Goal: Task Accomplishment & Management: Use online tool/utility

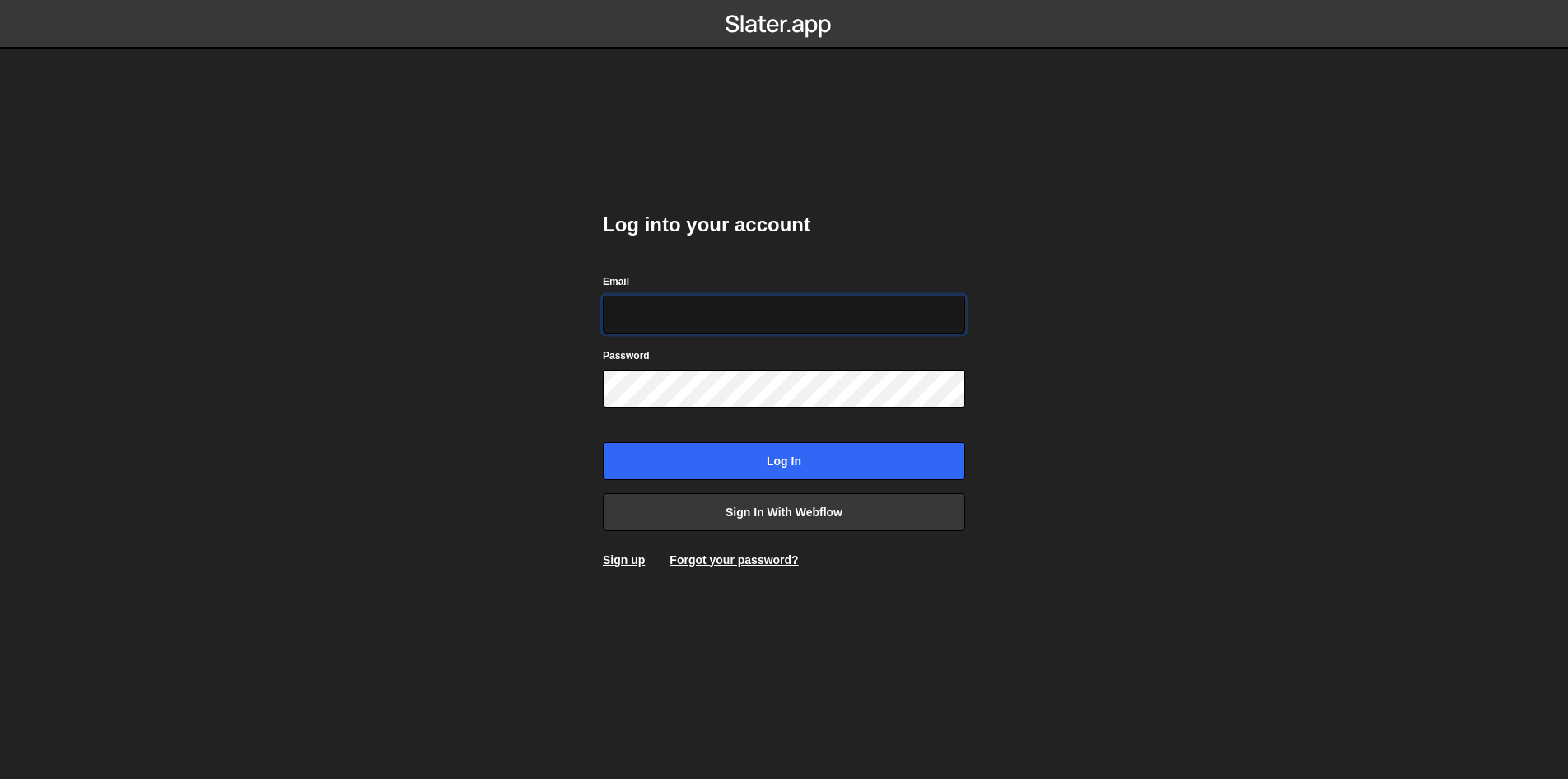
click at [757, 314] on input "Email" at bounding box center [784, 315] width 362 height 38
type input "[EMAIL_ADDRESS][DOMAIN_NAME]"
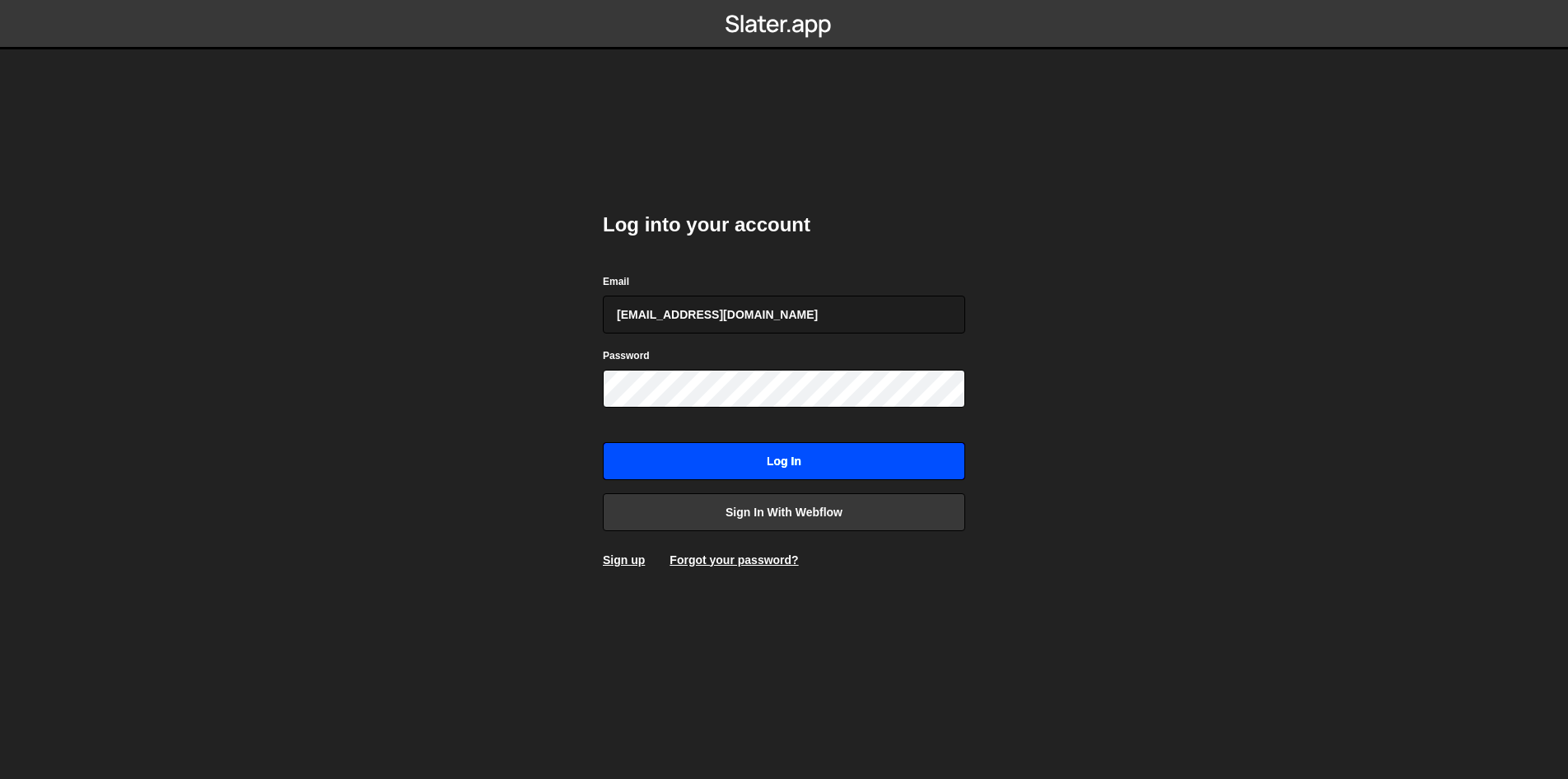
click at [751, 462] on input "Log in" at bounding box center [784, 461] width 362 height 38
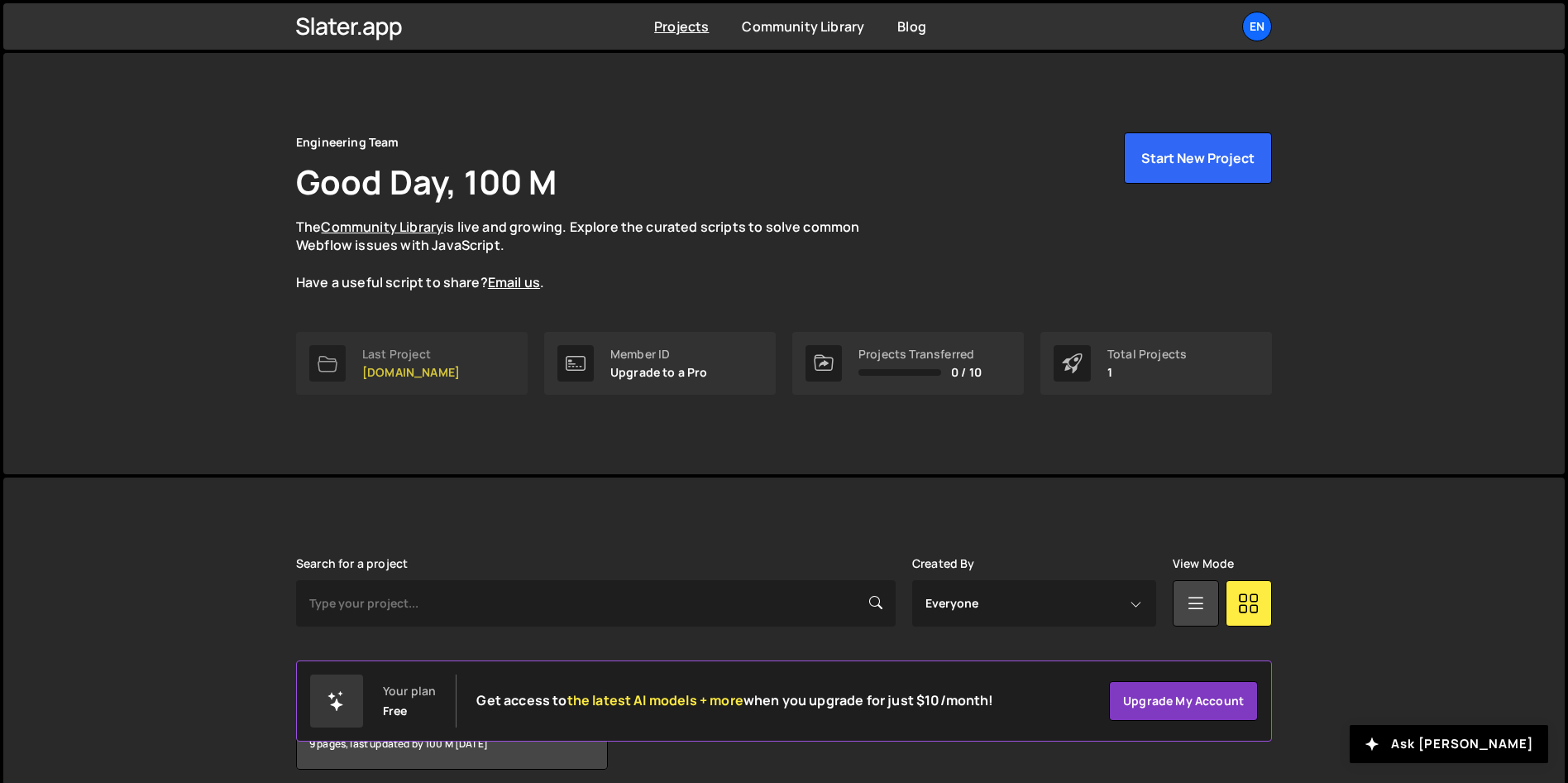
click at [468, 360] on link "Last Project womwell.com" at bounding box center [412, 364] width 232 height 63
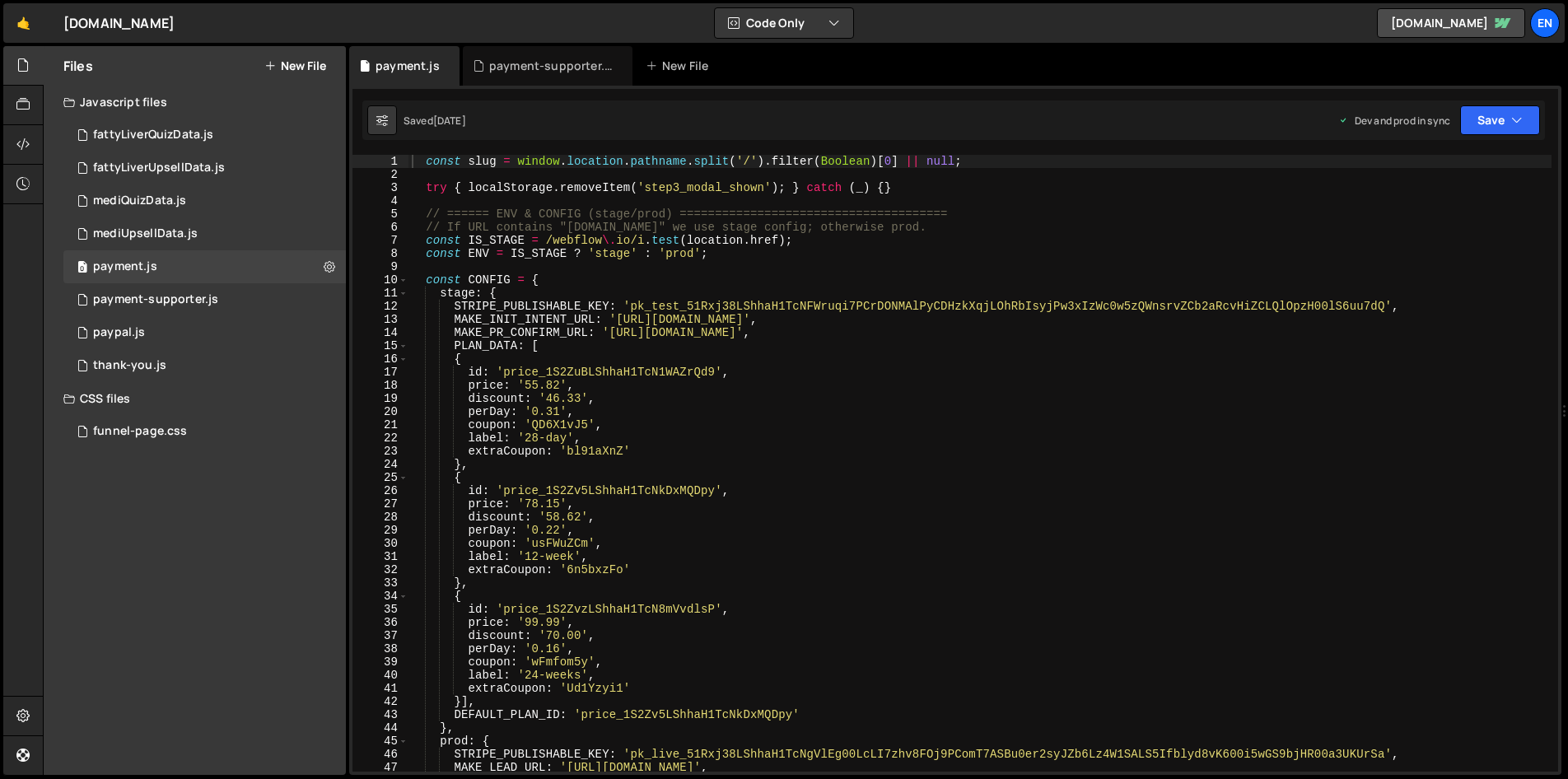
click at [0, 778] on nordpass-portal at bounding box center [0, 779] width 0 height 0
click at [665, 529] on div "const slug = window . location . pathname . split ( '/' ) . filter ( Boolean ) …" at bounding box center [979, 476] width 1143 height 643
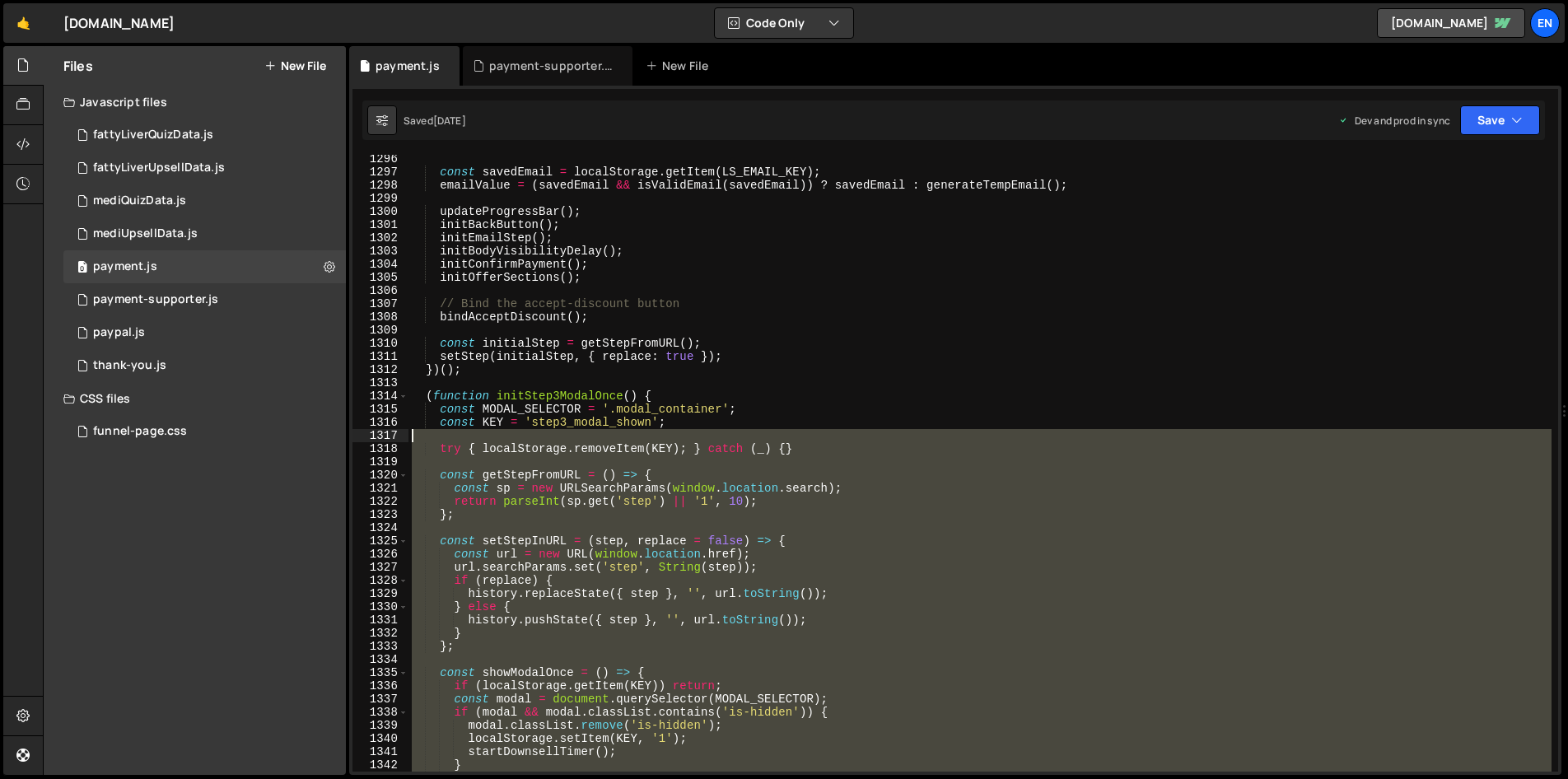
scroll to position [17051, 0]
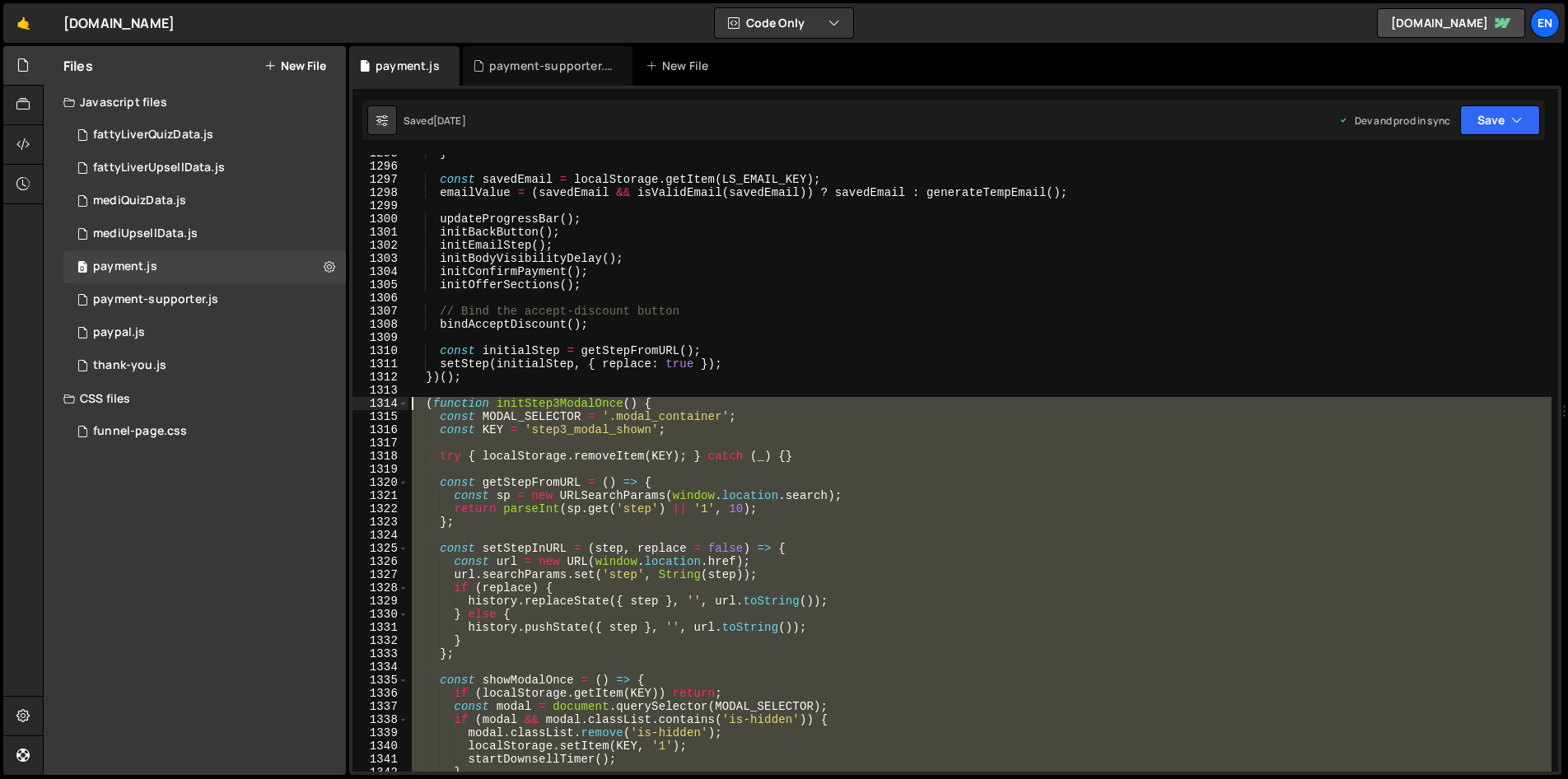
drag, startPoint x: 470, startPoint y: 512, endPoint x: 388, endPoint y: 409, distance: 131.7
click at [388, 409] on div "perDay: '0.22', 1295 1296 1297 1298 1299 1300 1301 1302 1303 1304 1305 1306 130…" at bounding box center [955, 463] width 1206 height 616
click at [735, 497] on div "} const savedEmail = localStorage . getItem ( LS_EMAIL_KEY ) ; emailValue = ( s…" at bounding box center [979, 463] width 1143 height 616
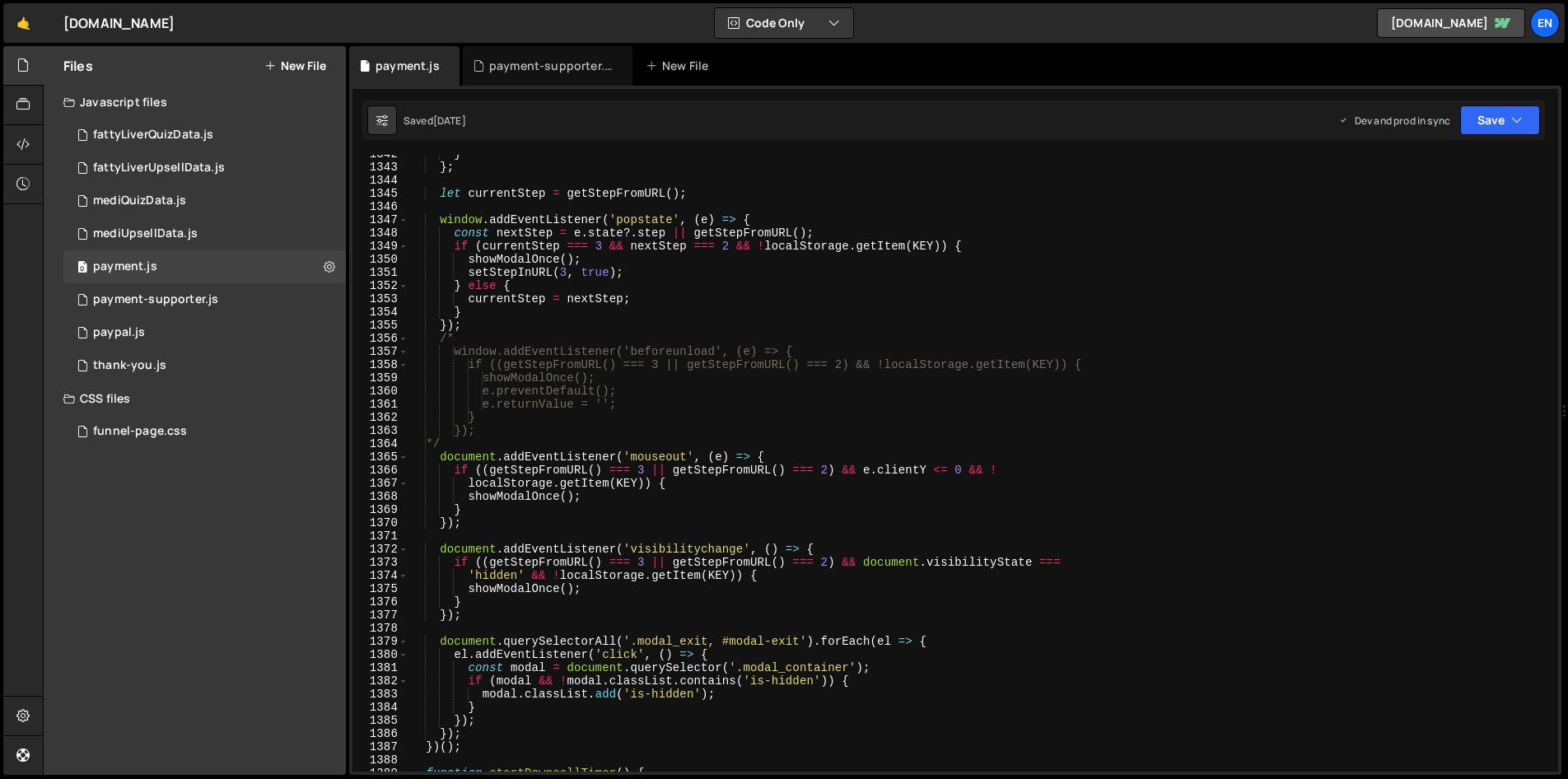
scroll to position [17654, 0]
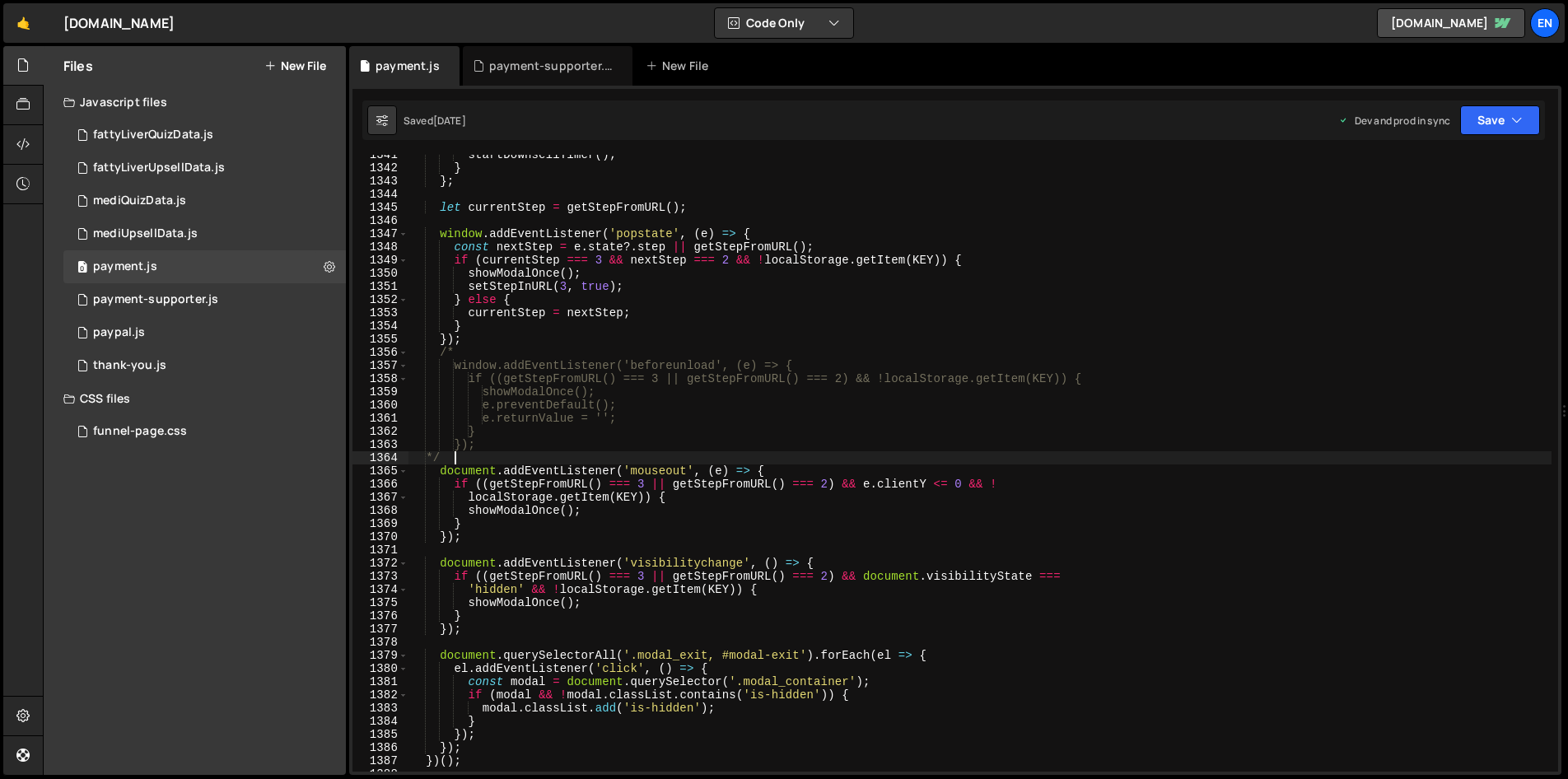
click at [502, 458] on div "startDownsellTimer ( ) ; } } ; let currentStep = getStepFromURL ( ) ; window . …" at bounding box center [979, 469] width 1143 height 643
type textarea "*/"
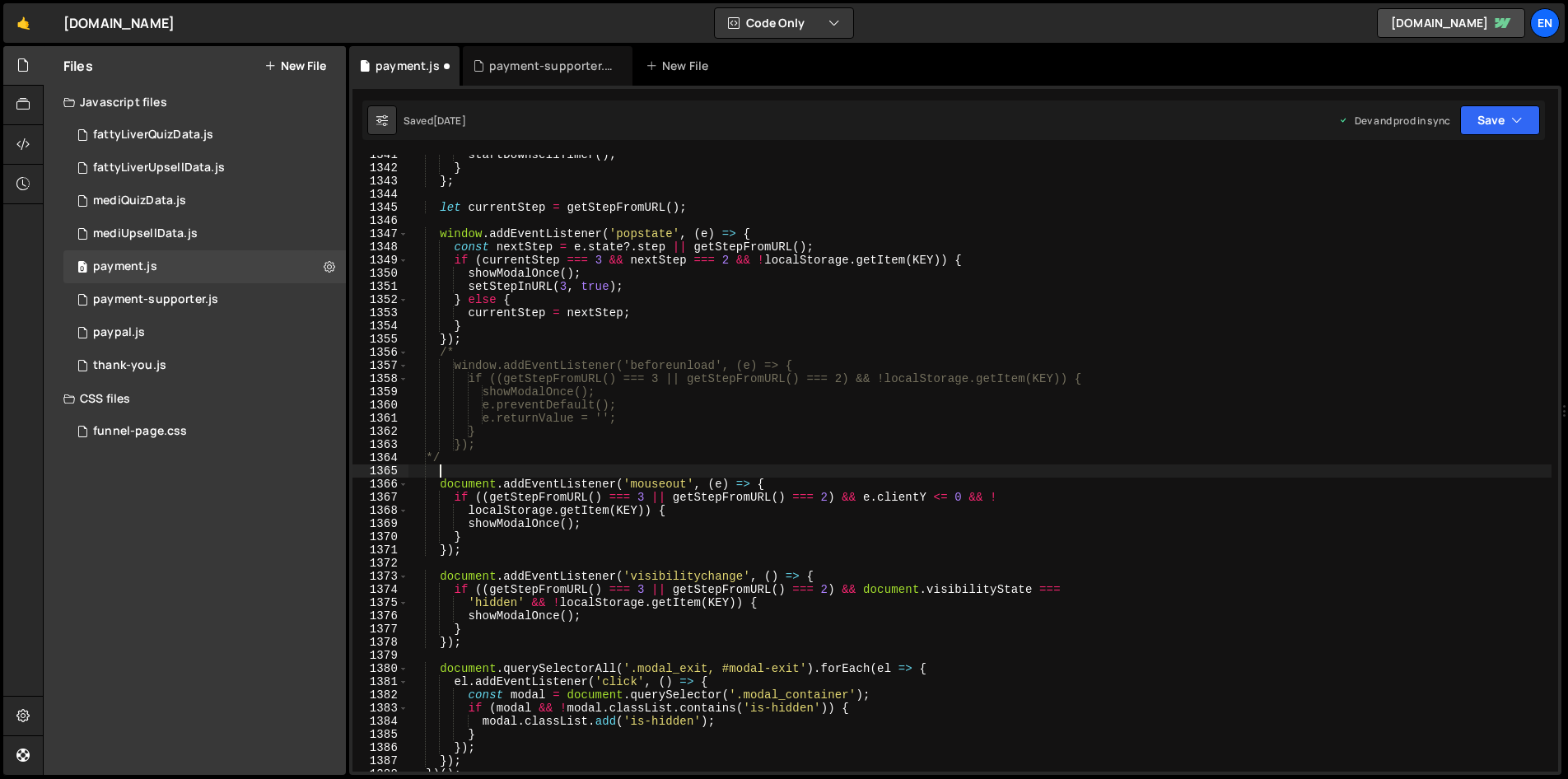
scroll to position [0, 1]
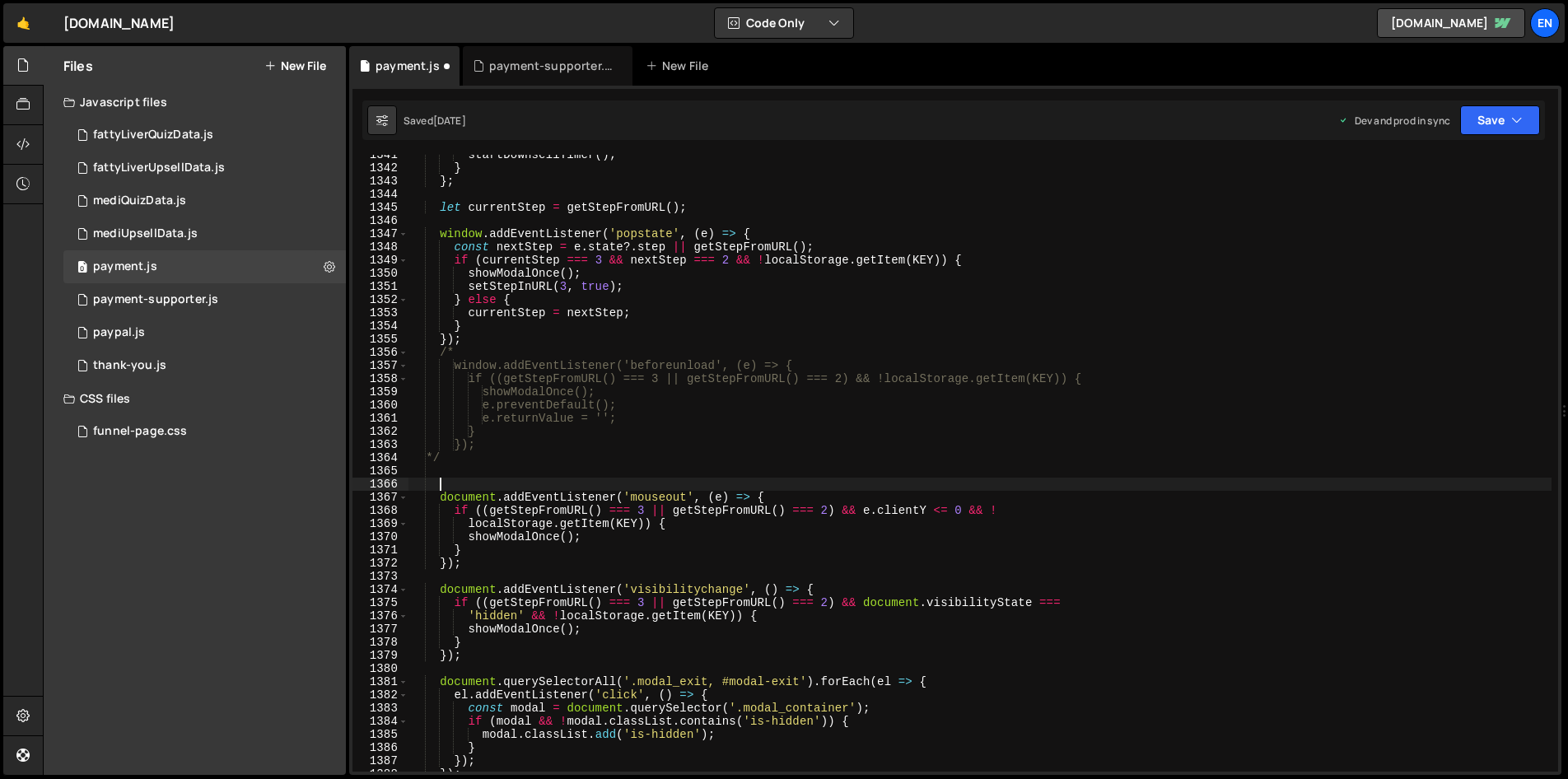
paste textarea "});"
type textarea "});"
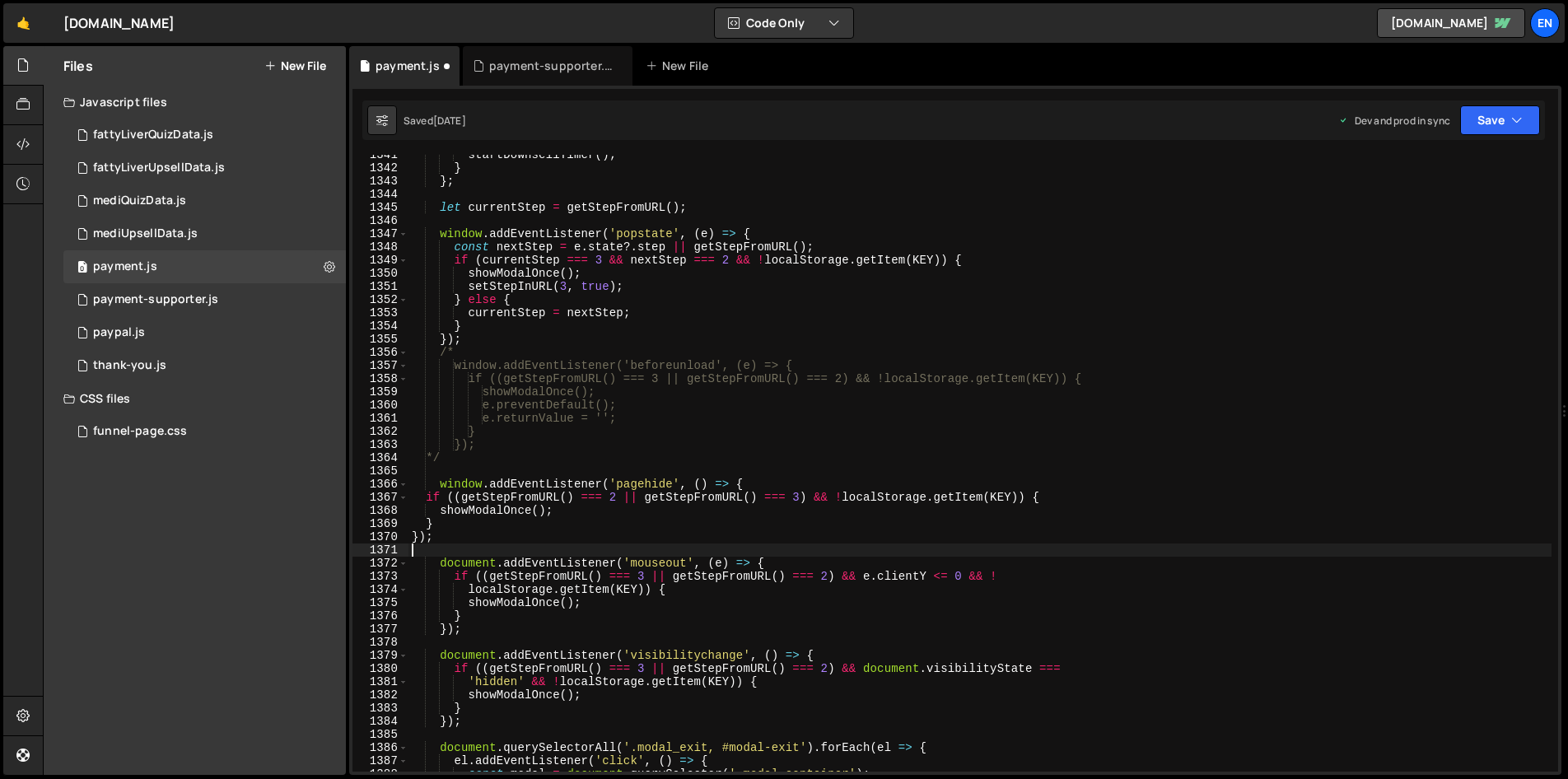
scroll to position [0, 0]
click at [1506, 120] on button "Save" at bounding box center [1500, 121] width 80 height 30
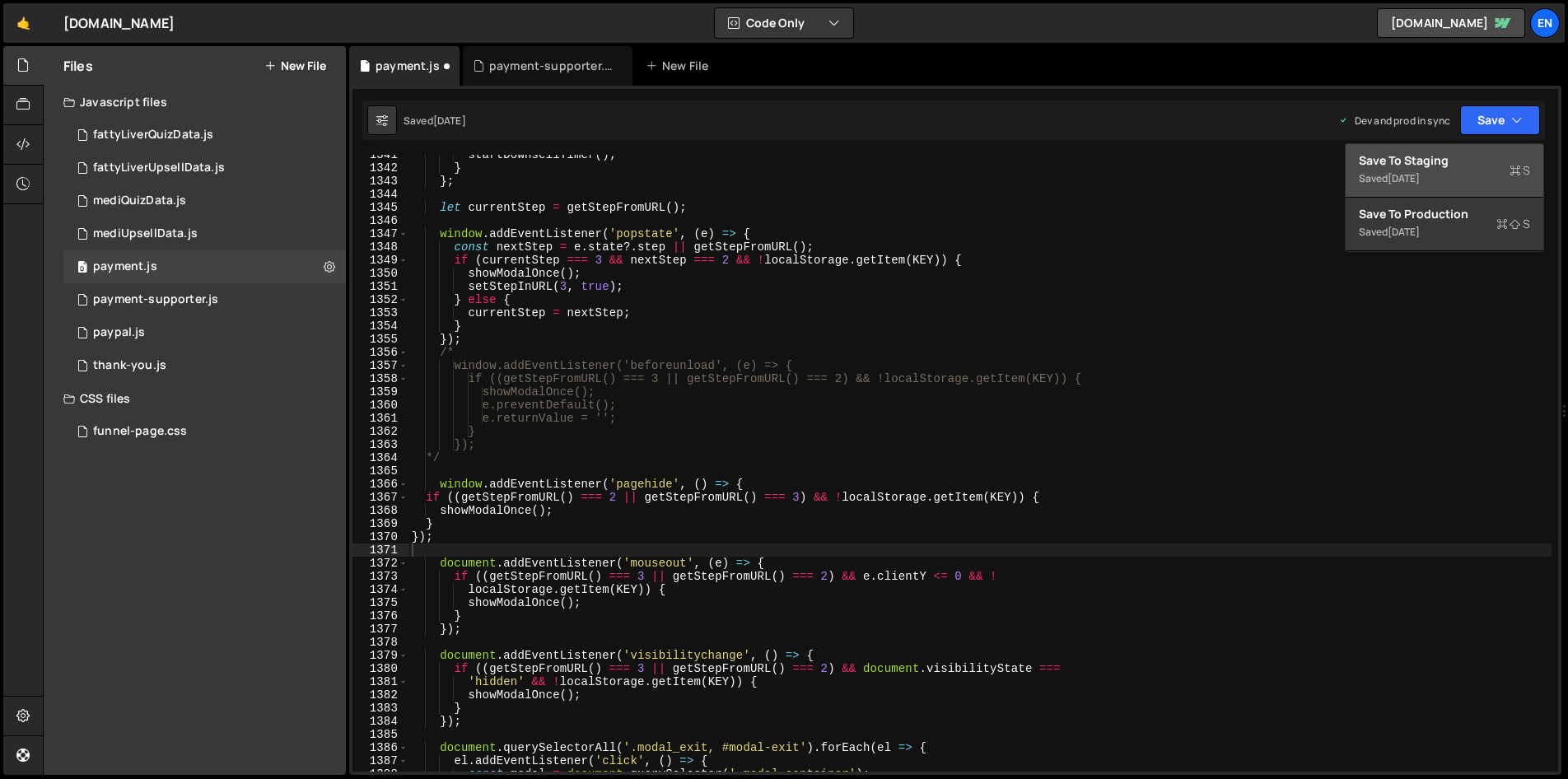
click at [1434, 159] on div "Save to Staging S" at bounding box center [1444, 160] width 171 height 17
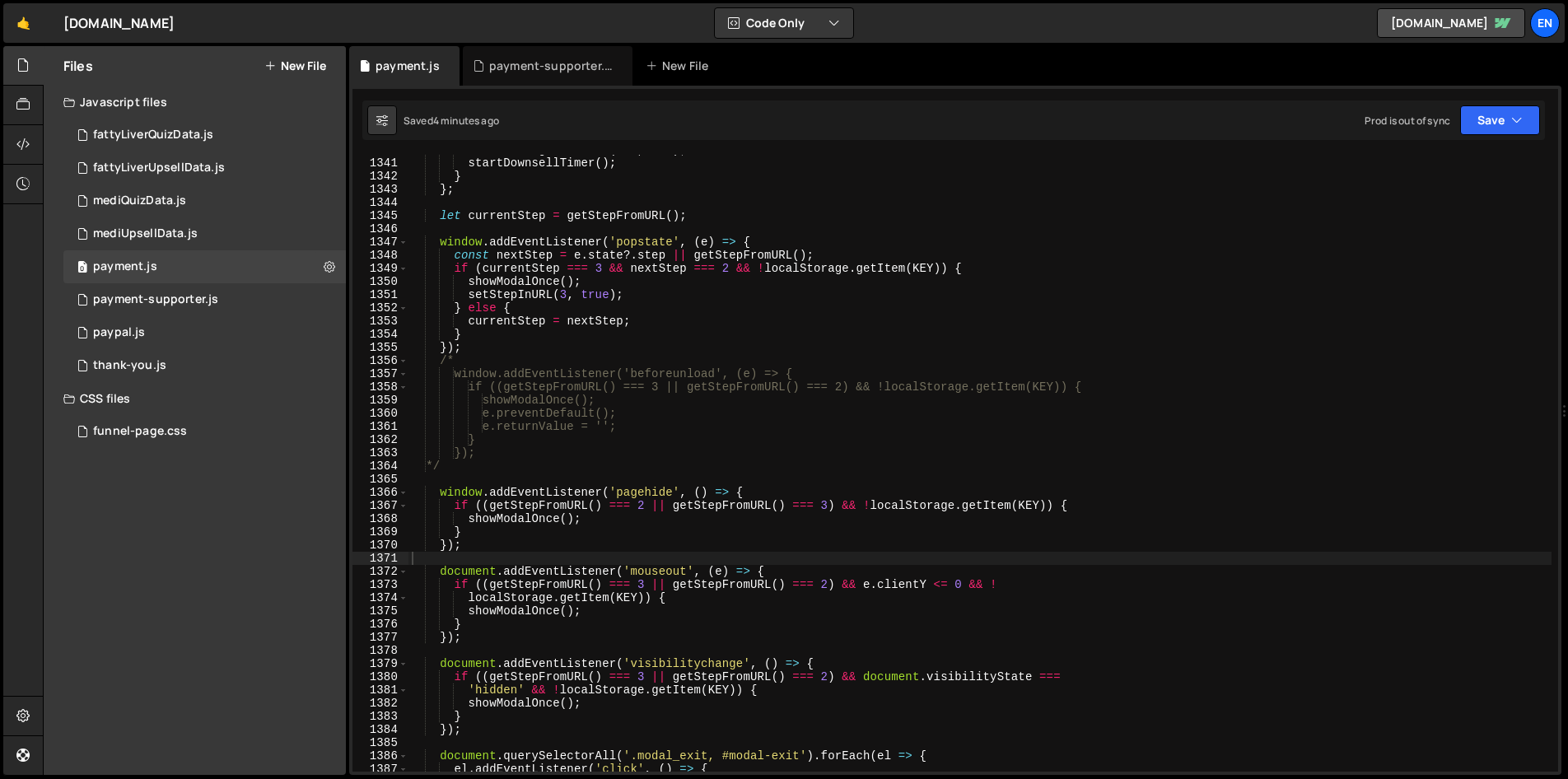
scroll to position [17683, 0]
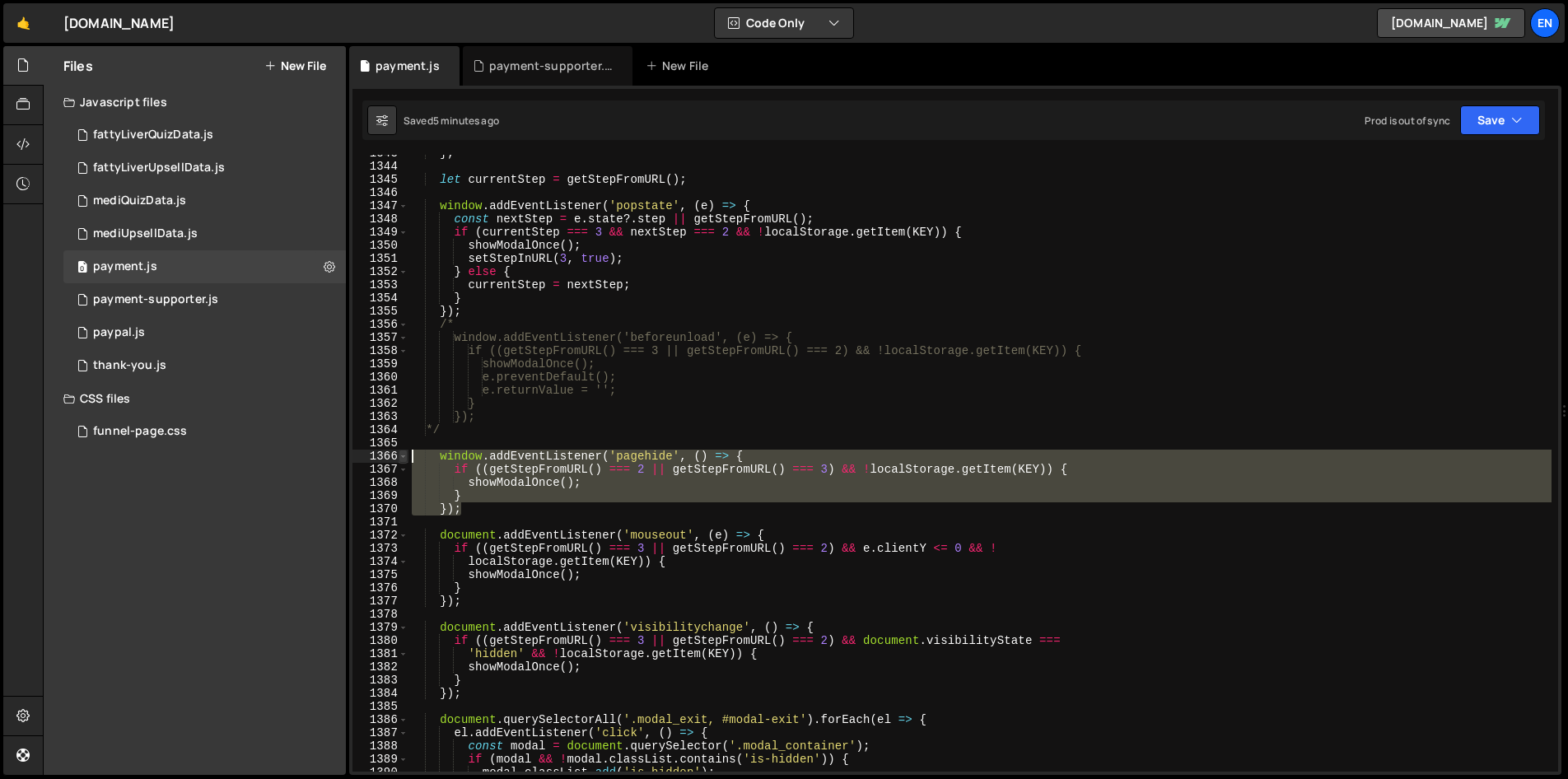
drag, startPoint x: 471, startPoint y: 511, endPoint x: 398, endPoint y: 453, distance: 93.2
click at [398, 453] on div "}); 1343 1344 1345 1346 1347 1348 1349 1350 1351 1352 1353 1354 1355 1356 1357 …" at bounding box center [955, 463] width 1206 height 616
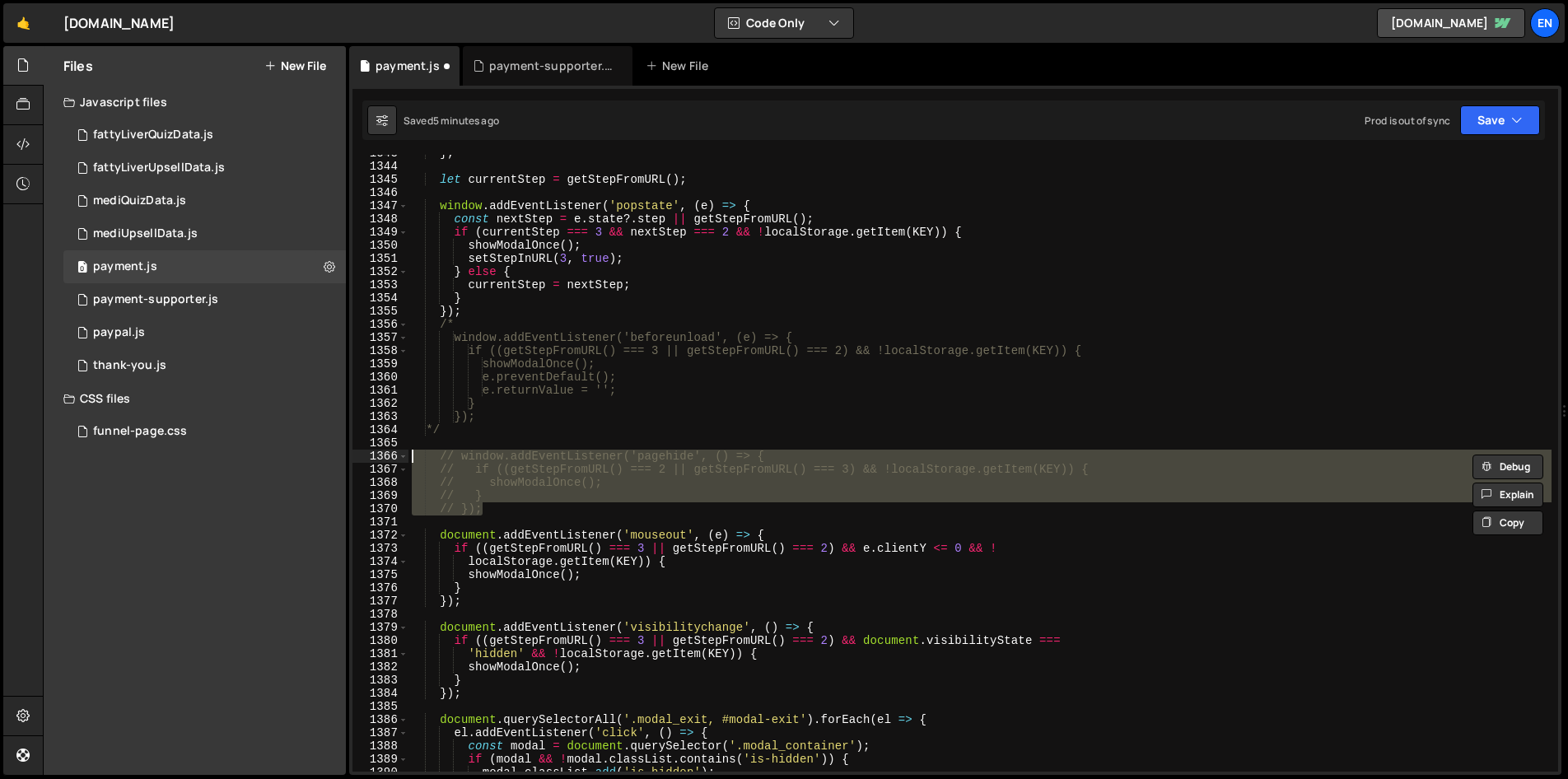
click at [742, 484] on div "} ; let currentStep = getStepFromURL ( ) ; window . addEventListener ( 'popstat…" at bounding box center [979, 463] width 1143 height 616
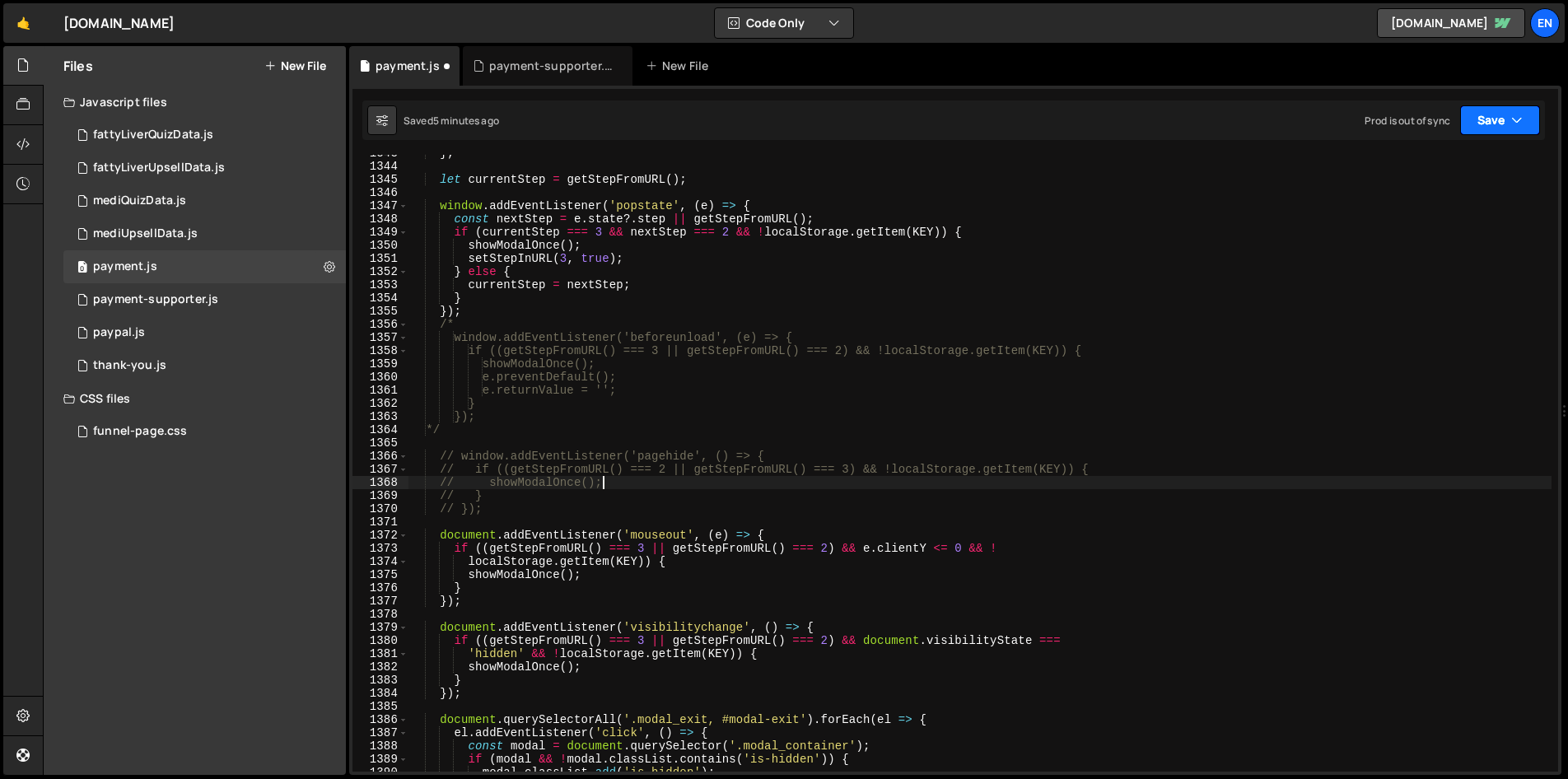
click at [1511, 125] on icon "button" at bounding box center [1517, 121] width 12 height 17
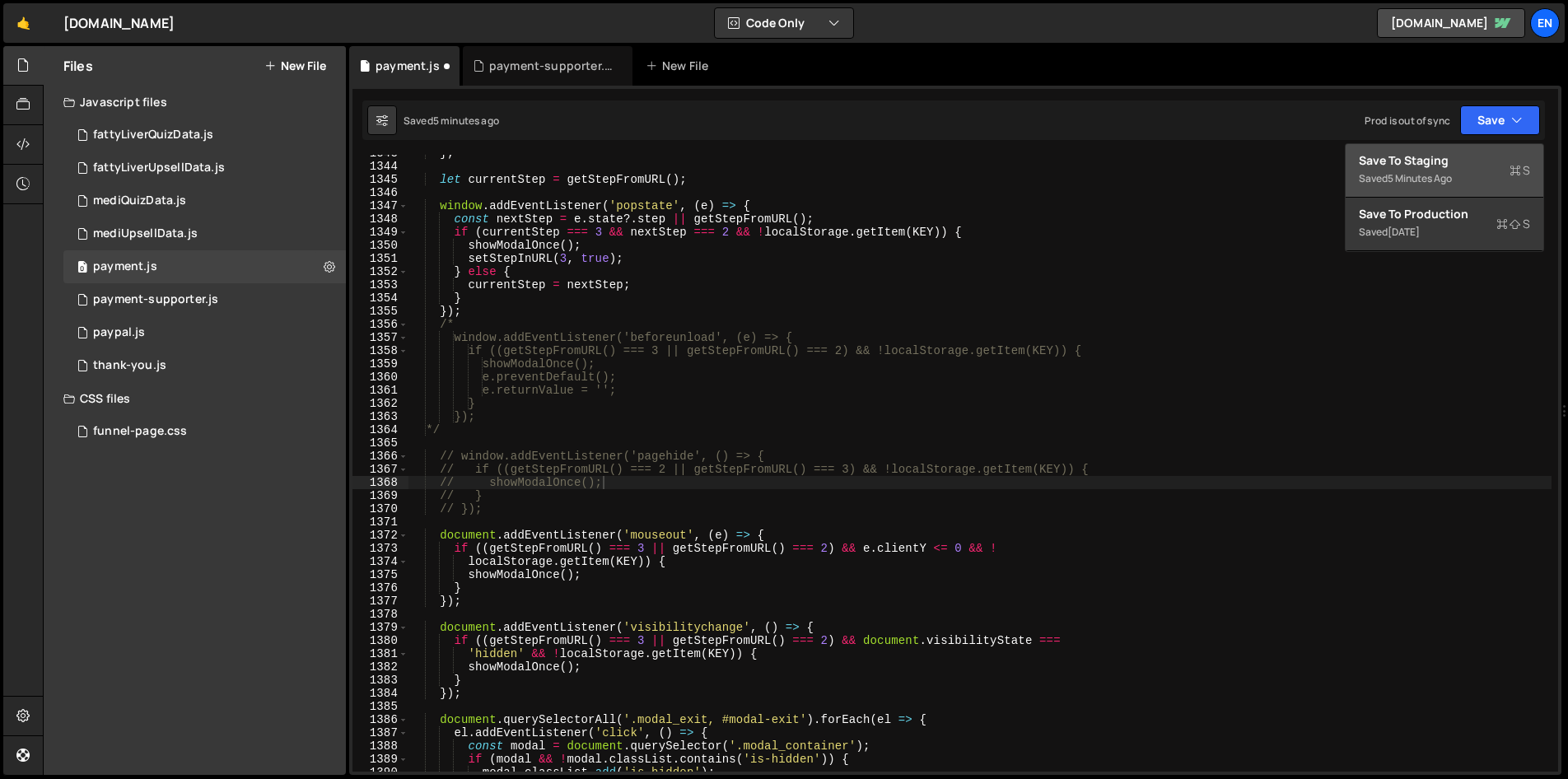
click at [1450, 154] on div "Save to Staging S" at bounding box center [1444, 160] width 171 height 17
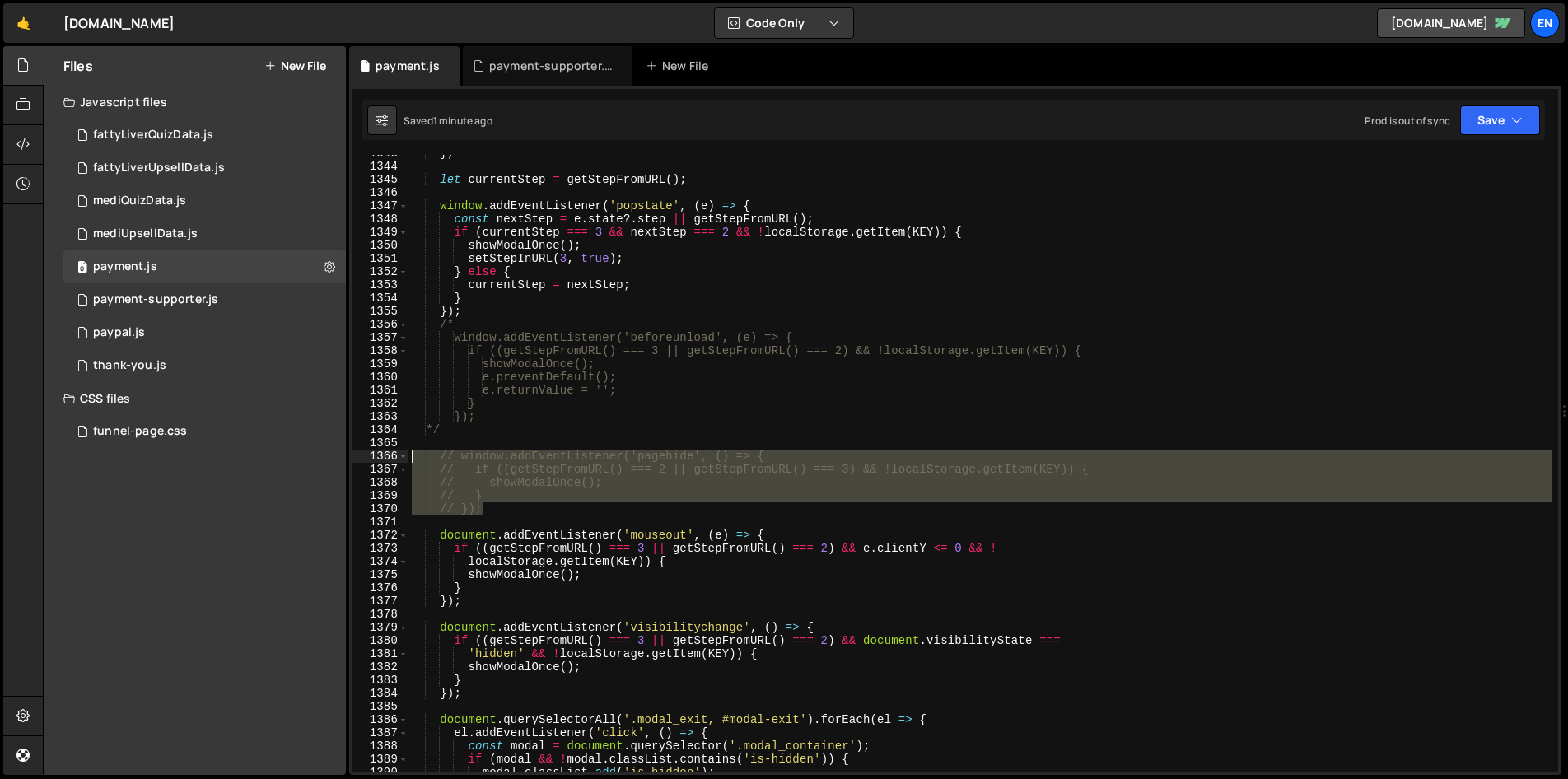
drag, startPoint x: 504, startPoint y: 507, endPoint x: 379, endPoint y: 450, distance: 137.4
click at [379, 450] on div "// }); 1343 1344 1345 1346 1347 1348 1349 1350 1351 1352 1353 1354 1355 1356 13…" at bounding box center [955, 463] width 1206 height 616
type textarea "window.addEventListener('pagehide', () => { if ((getStepFromURL() === 2 || getS…"
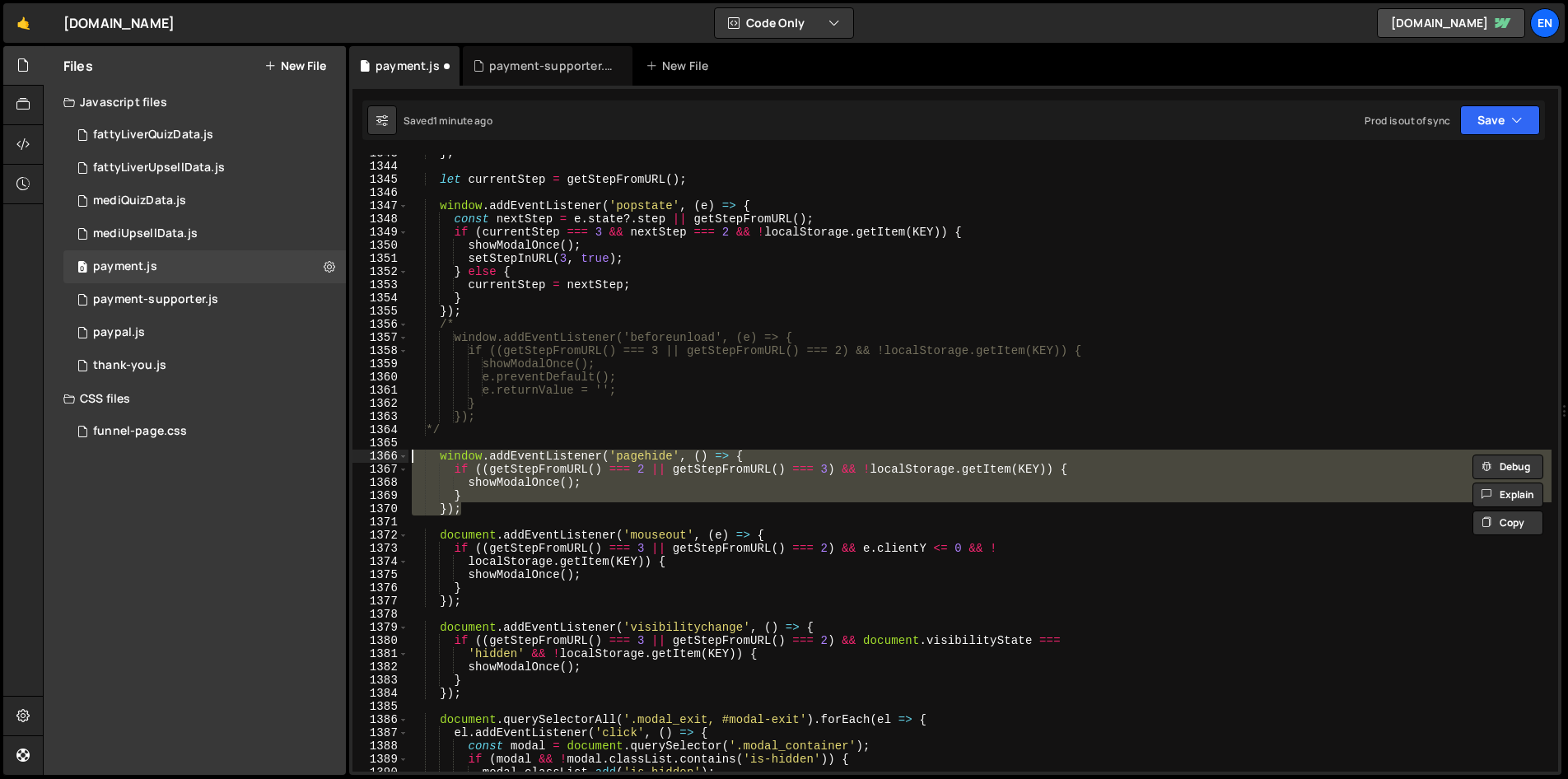
click at [565, 441] on div "} ; let currentStep = getStepFromURL ( ) ; window . addEventListener ( 'popstat…" at bounding box center [979, 468] width 1143 height 643
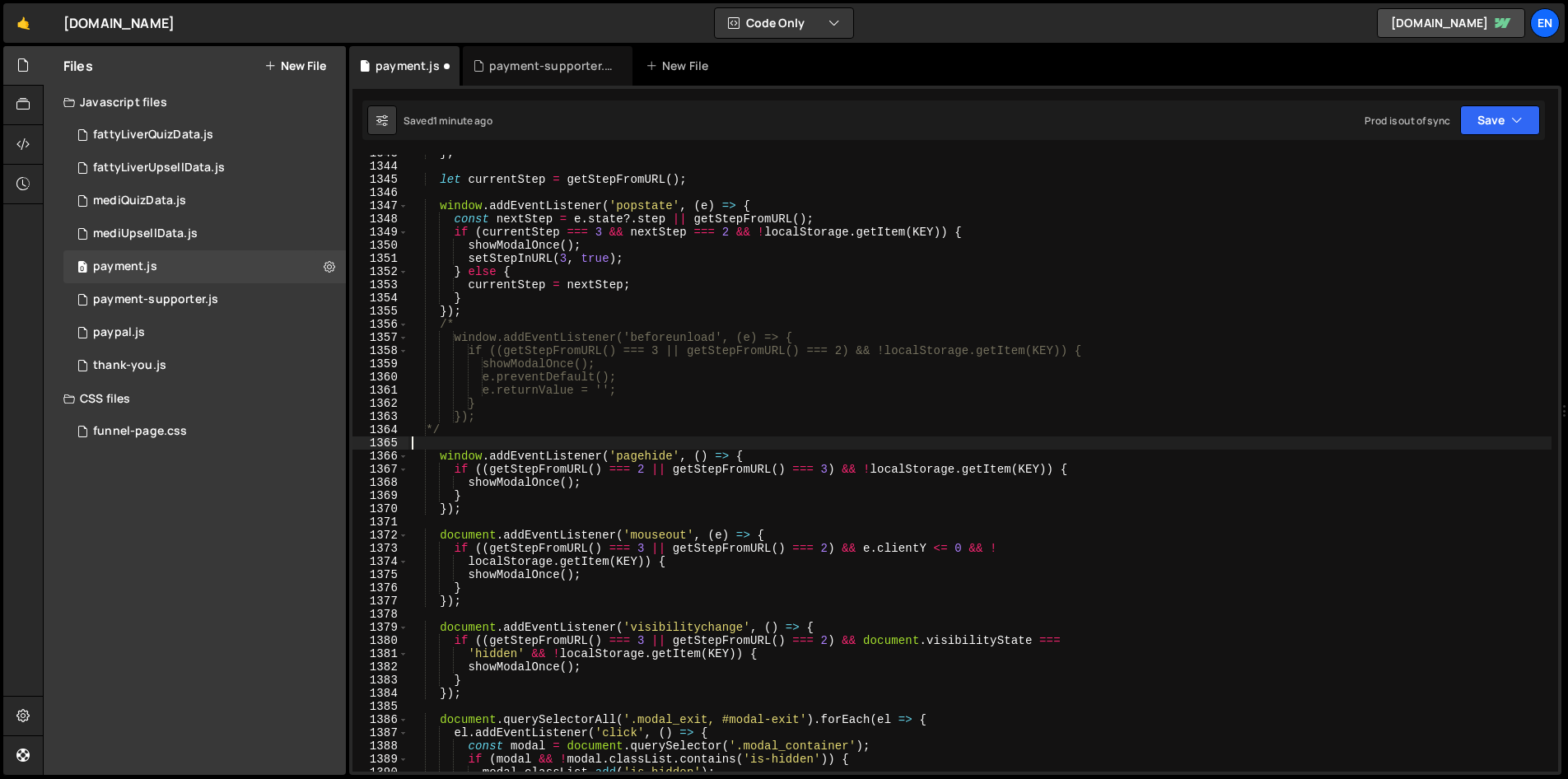
click at [566, 425] on div "} ; let currentStep = getStepFromURL ( ) ; window . addEventListener ( 'popstat…" at bounding box center [979, 468] width 1143 height 643
type textarea "*/"
click at [1490, 125] on button "Save" at bounding box center [1500, 121] width 80 height 30
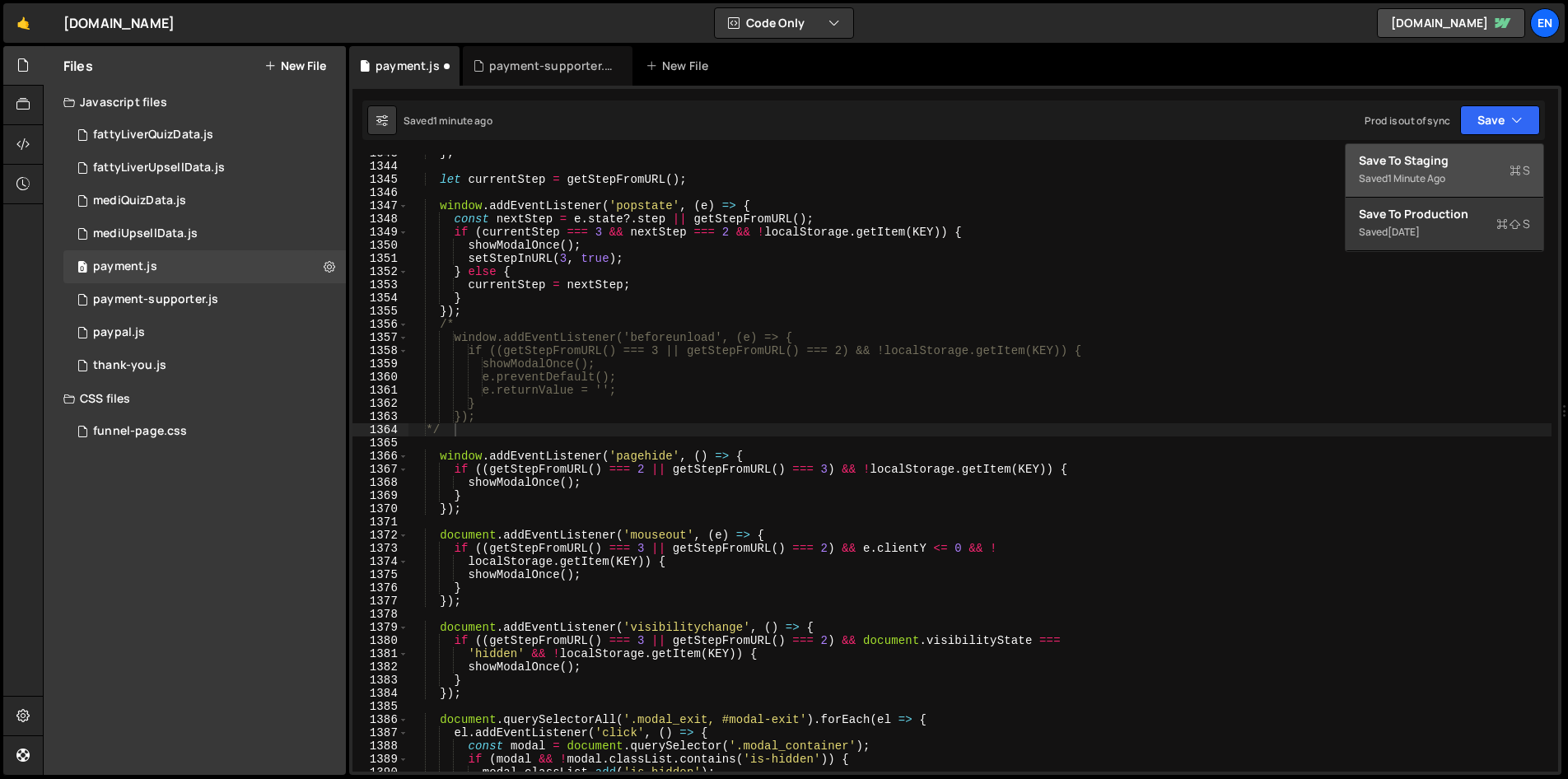
click at [1451, 154] on div "Save to Staging S" at bounding box center [1444, 160] width 171 height 17
